Goal: Task Accomplishment & Management: Use online tool/utility

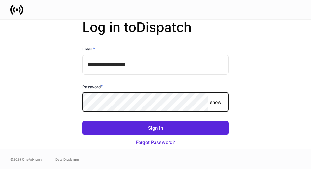
click at [82, 121] on button "Sign In" at bounding box center [155, 128] width 146 height 14
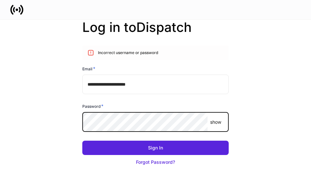
click at [82, 141] on button "Sign In" at bounding box center [155, 148] width 146 height 14
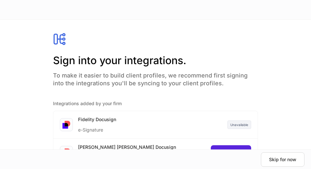
scroll to position [53, 0]
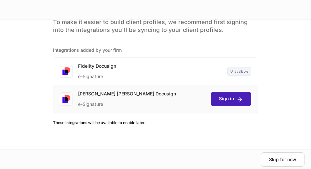
click at [227, 101] on div "Sign in" at bounding box center [231, 98] width 24 height 7
